Goal: Find specific page/section: Find specific page/section

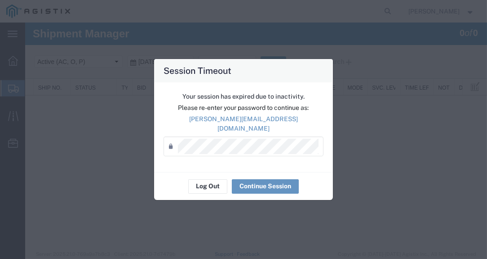
click at [255, 162] on div "Your session has expired due to inactivity. Please re-enter your password to co…" at bounding box center [243, 126] width 179 height 89
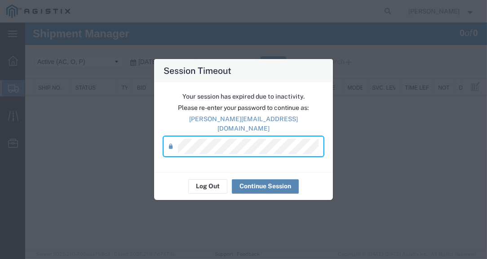
click at [260, 180] on button "Continue Session" at bounding box center [265, 186] width 67 height 14
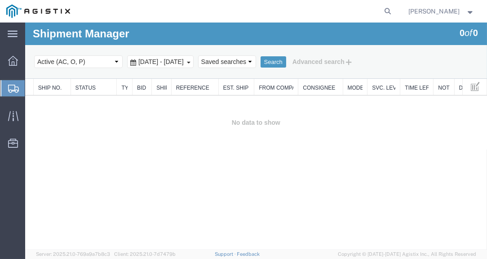
click at [32, 89] on span "Shipments" at bounding box center [28, 88] width 7 height 18
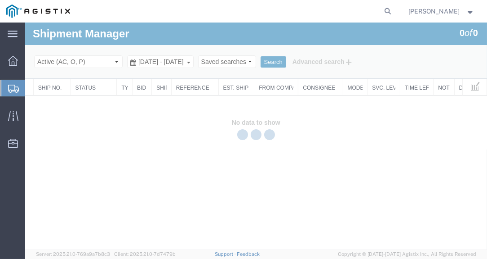
click at [197, 36] on div at bounding box center [256, 135] width 462 height 227
click at [180, 34] on div at bounding box center [256, 135] width 462 height 227
click at [191, 9] on agx-global-search at bounding box center [252, 11] width 288 height 22
click at [178, 32] on div at bounding box center [256, 135] width 462 height 227
click at [183, 31] on div at bounding box center [256, 135] width 462 height 227
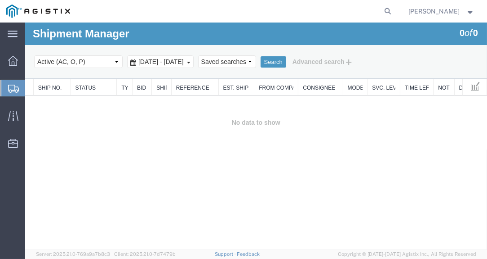
click at [183, 31] on div "Shipment Manager 0 of 0 Search Select status Active (AC, O, P) All Approved Awa…" at bounding box center [256, 50] width 462 height 56
drag, startPoint x: 176, startPoint y: 35, endPoint x: 203, endPoint y: 41, distance: 28.1
click at [176, 35] on div "Shipment Manager 0 of 0 Search Select status Active (AC, O, P) All Approved Awa…" at bounding box center [256, 50] width 462 height 56
click at [183, 2] on agx-global-search at bounding box center [252, 11] width 288 height 22
click at [172, 31] on div "Shipment Manager 0 of 0 Search Select status Active (AC, O, P) All Approved Awa…" at bounding box center [256, 50] width 462 height 56
